Goal: Find specific page/section

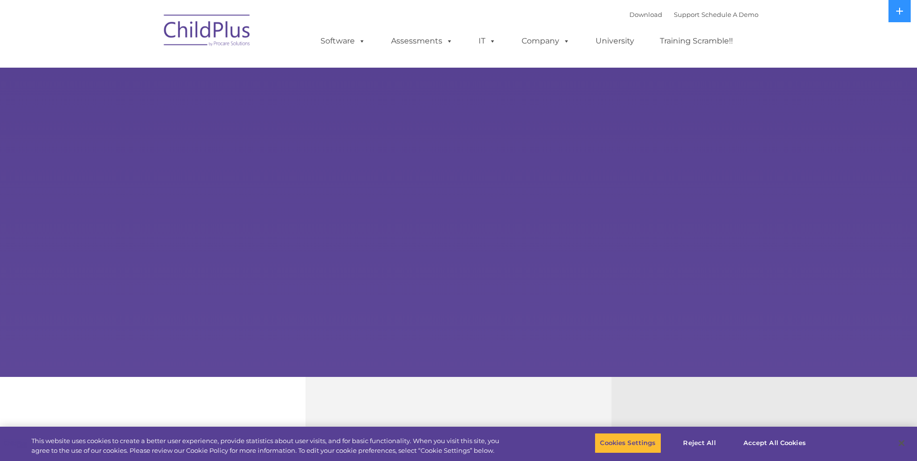
select select "MEDIUM"
type input ""
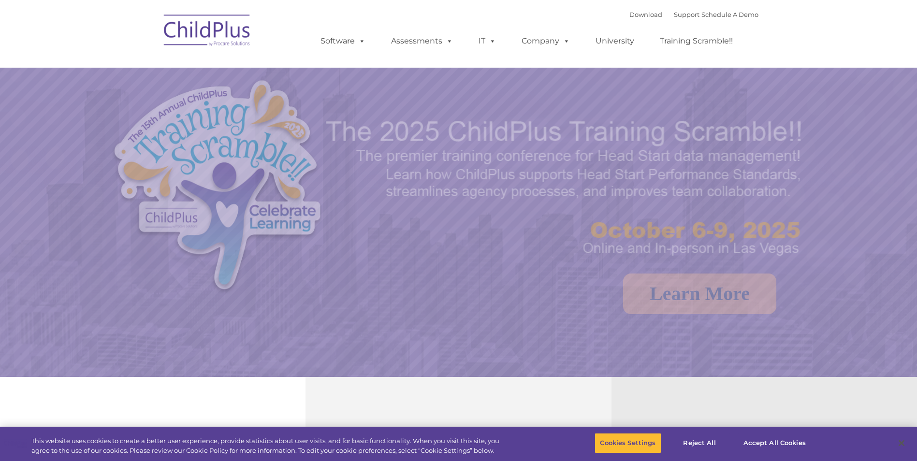
select select "MEDIUM"
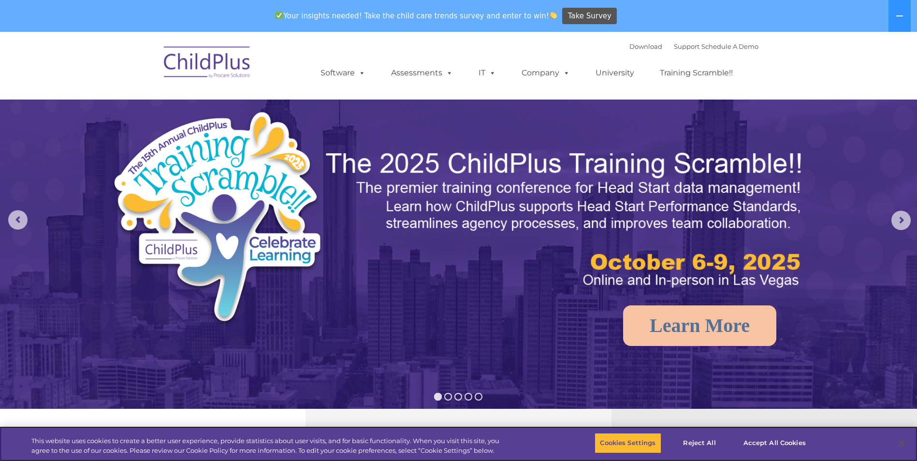
select select "MEDIUM"
click at [693, 442] on button "Reject All" at bounding box center [699, 443] width 60 height 20
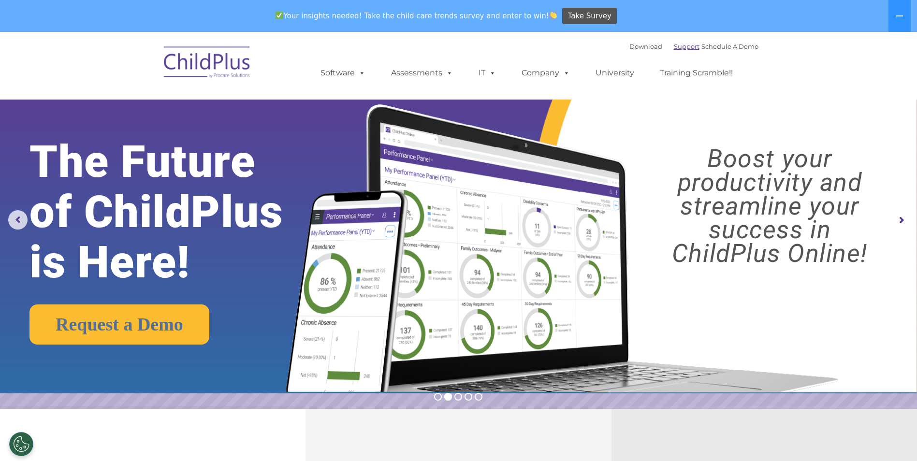
click at [674, 48] on link "Support" at bounding box center [687, 47] width 26 height 8
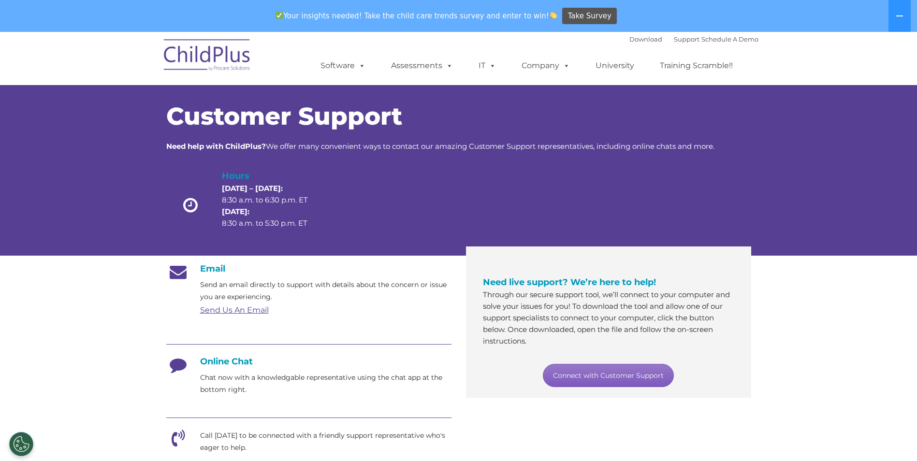
click at [608, 376] on link "Connect with Customer Support" at bounding box center [608, 375] width 131 height 23
click at [822, 300] on section "Customer Support Need help with ChildPlus? We offer many convenient ways to con…" at bounding box center [458, 404] width 917 height 745
